Goal: Task Accomplishment & Management: Complete application form

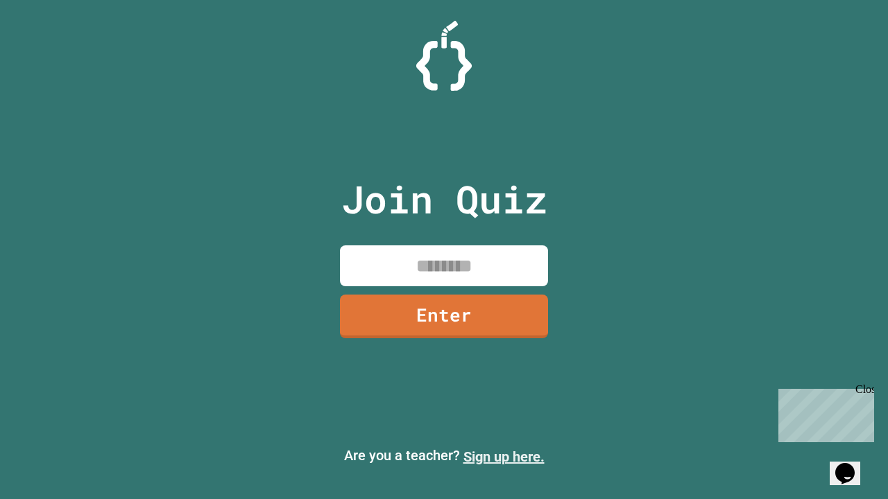
click at [504, 457] on link "Sign up here." at bounding box center [503, 457] width 81 height 17
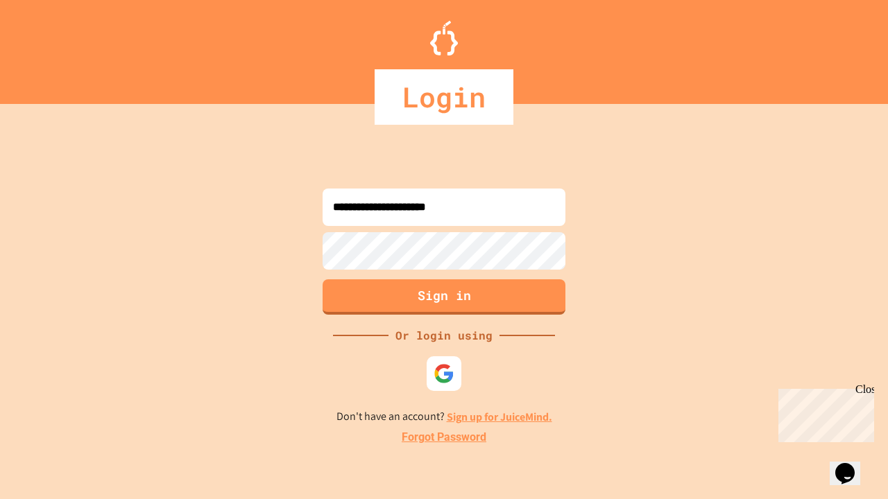
type input "**********"
